Goal: Transaction & Acquisition: Purchase product/service

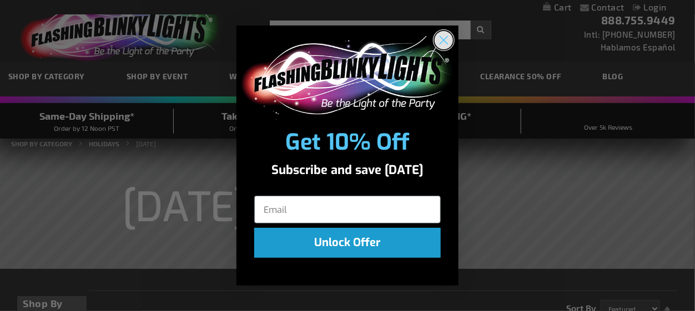
click at [438, 36] on circle "Close dialog" at bounding box center [444, 40] width 18 height 18
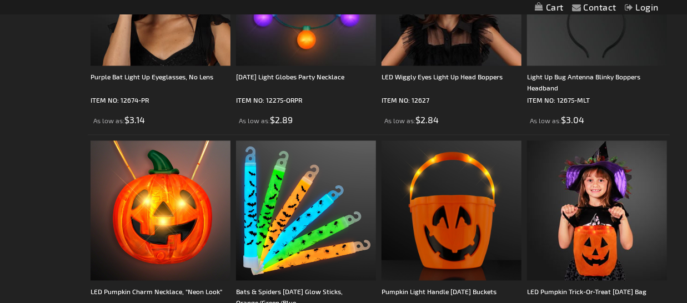
scroll to position [944, 0]
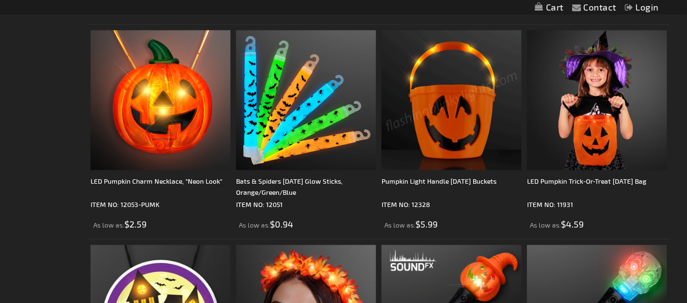
click at [447, 115] on img at bounding box center [451, 100] width 140 height 140
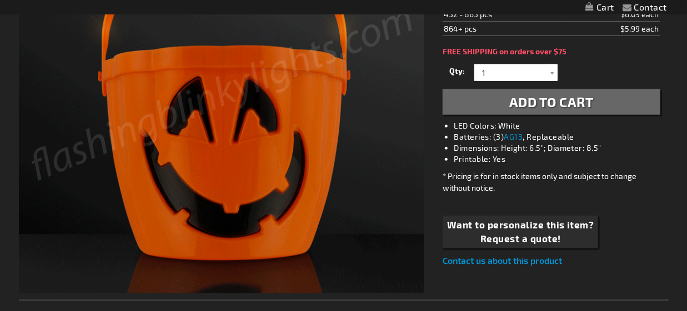
scroll to position [279, 0]
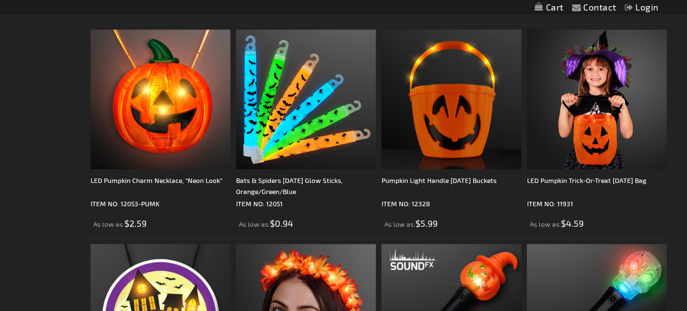
scroll to position [944, 0]
